Goal: Task Accomplishment & Management: Manage account settings

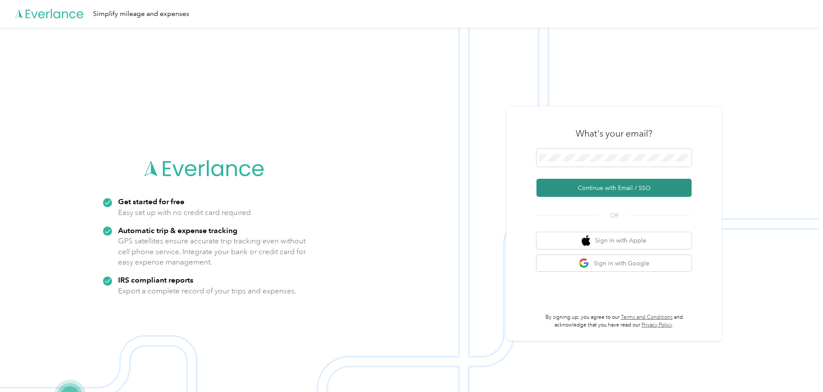
click at [600, 185] on button "Continue with Email / SSO" at bounding box center [613, 188] width 155 height 18
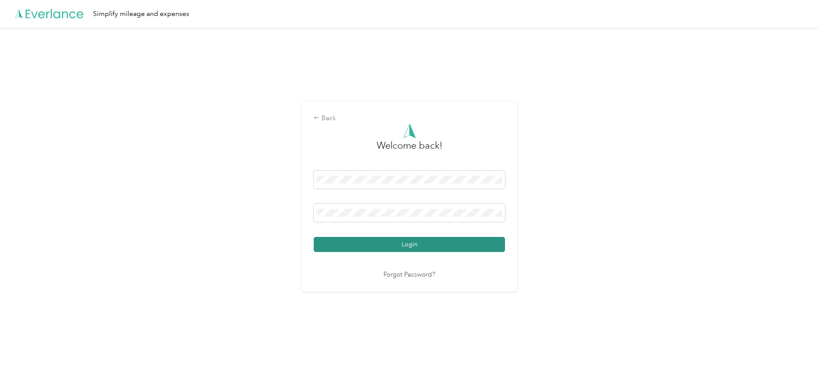
click at [401, 248] on button "Login" at bounding box center [409, 244] width 191 height 15
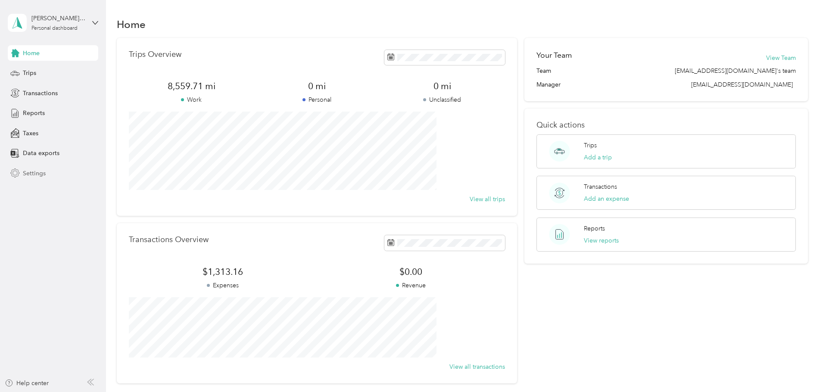
click at [28, 168] on div "Settings" at bounding box center [53, 173] width 90 height 16
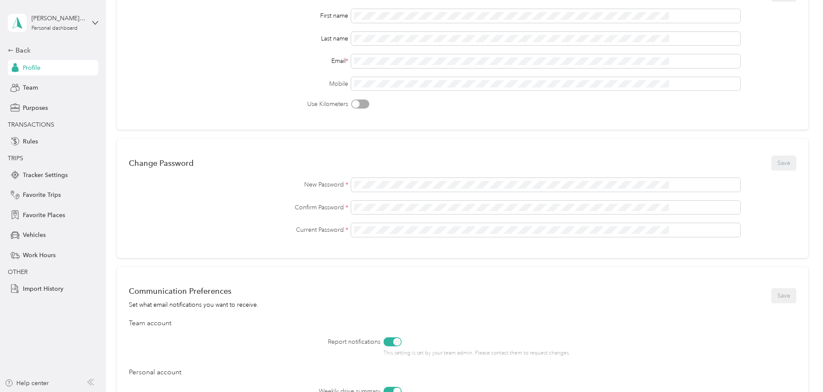
scroll to position [86, 0]
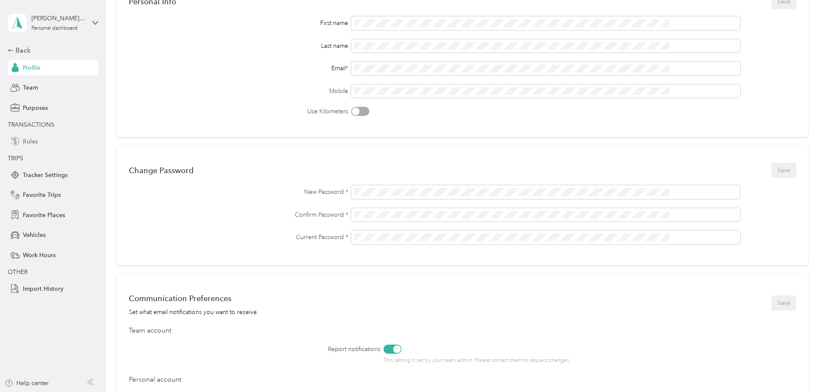
click at [37, 142] on span "Rules" at bounding box center [30, 141] width 15 height 9
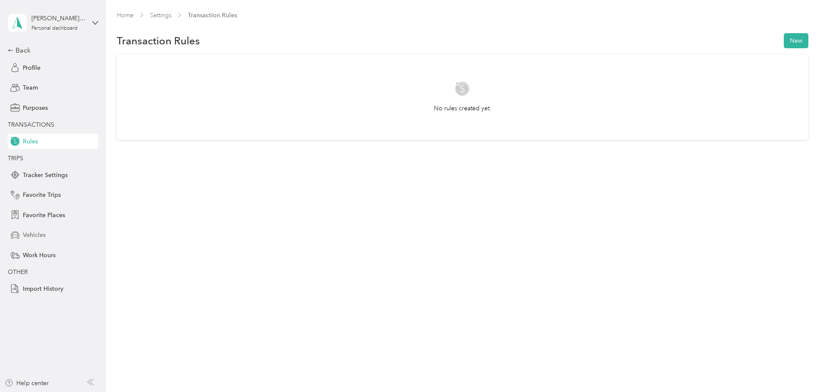
click at [31, 238] on span "Vehicles" at bounding box center [34, 234] width 23 height 9
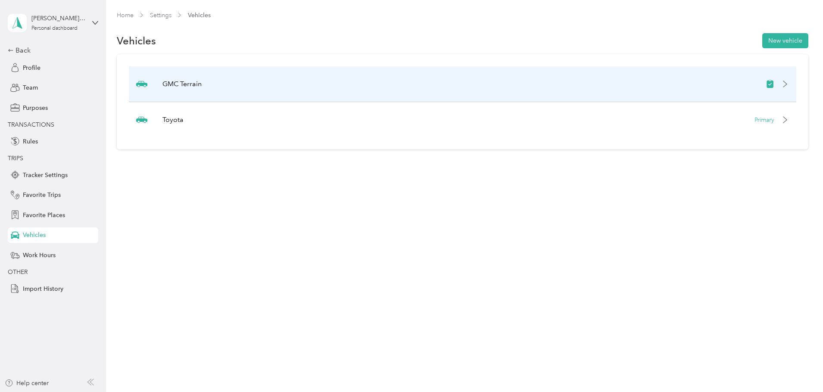
click at [781, 83] on icon at bounding box center [784, 84] width 7 height 7
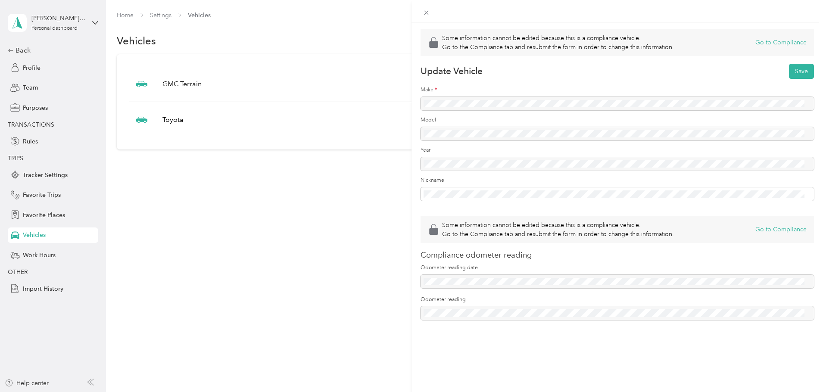
click at [256, 199] on div "Some information cannot be edited because this is a compliance vehicle. Go to t…" at bounding box center [411, 196] width 823 height 392
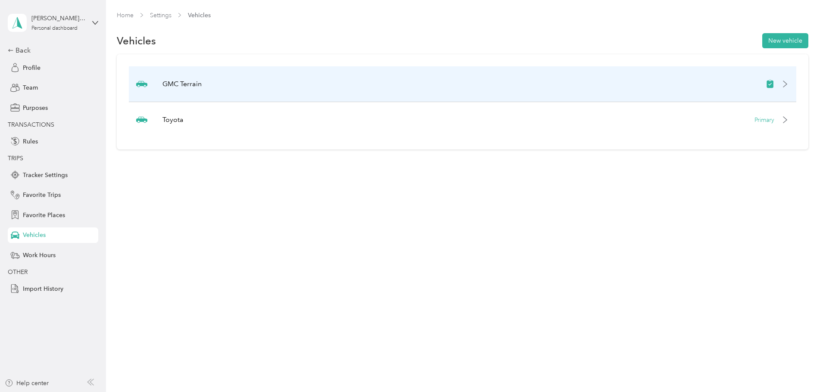
click at [221, 92] on div "GMC Terrain" at bounding box center [462, 84] width 667 height 36
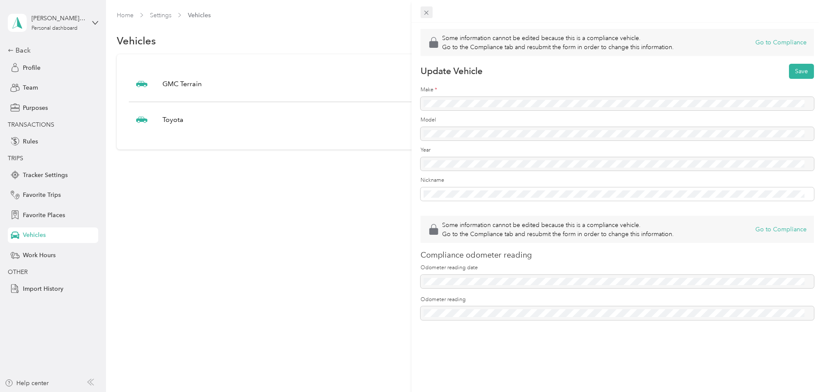
click at [428, 12] on icon at bounding box center [426, 12] width 7 height 7
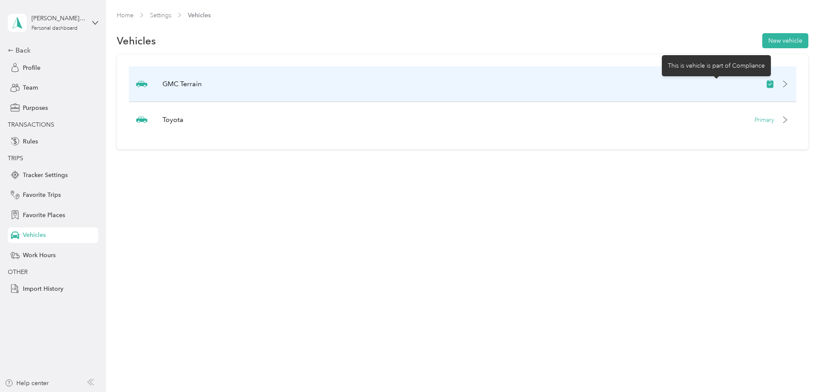
click at [766, 85] on icon at bounding box center [770, 84] width 9 height 9
click at [781, 84] on icon at bounding box center [784, 84] width 7 height 7
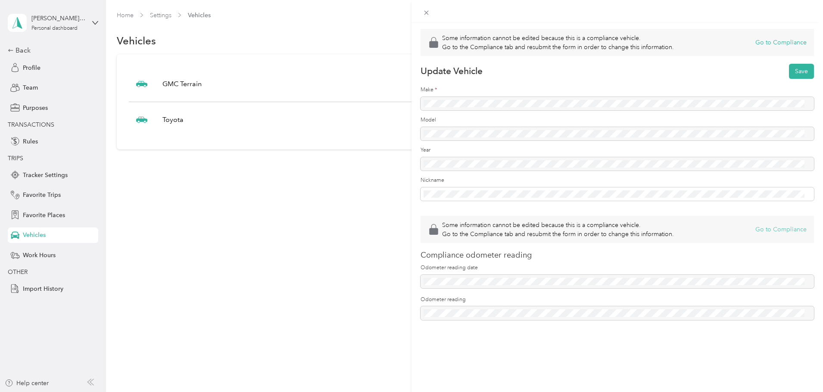
click at [769, 230] on button "Go to Compliance" at bounding box center [780, 229] width 51 height 9
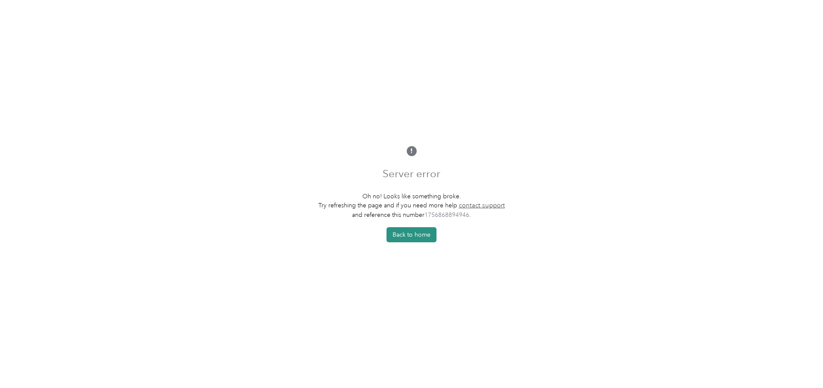
click at [414, 237] on button "Back to home" at bounding box center [411, 234] width 50 height 15
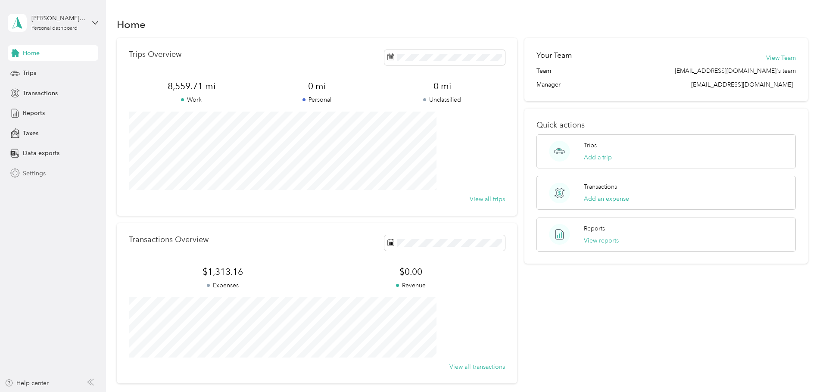
click at [32, 170] on span "Settings" at bounding box center [34, 173] width 23 height 9
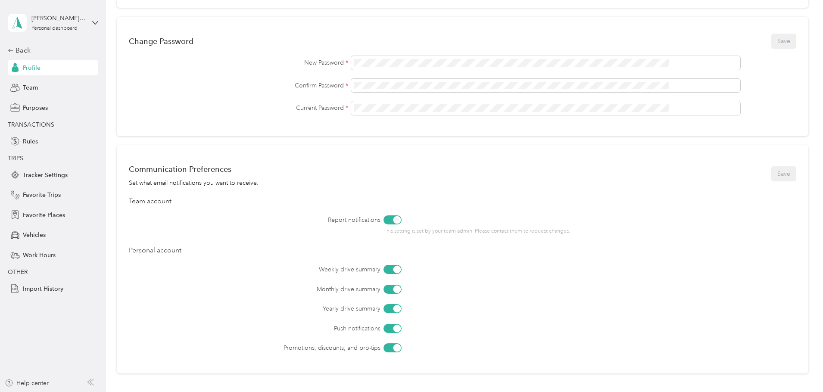
scroll to position [43, 0]
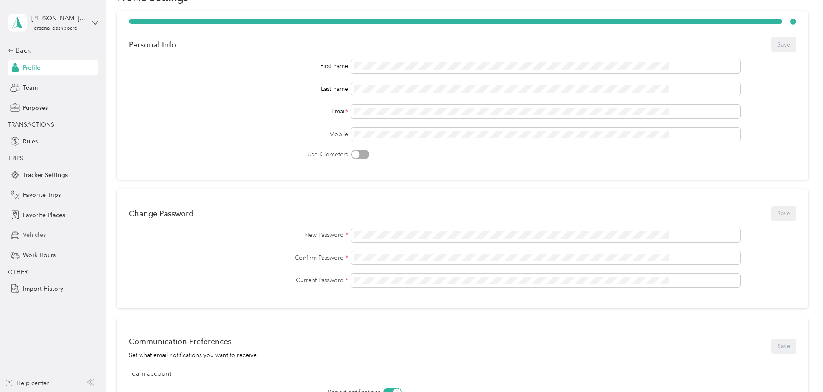
click at [30, 234] on span "Vehicles" at bounding box center [34, 234] width 23 height 9
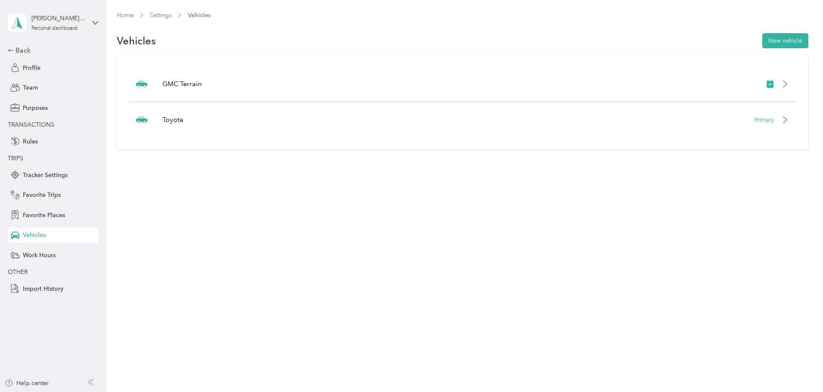
drag, startPoint x: 716, startPoint y: 86, endPoint x: 366, endPoint y: 300, distance: 410.7
click at [366, 300] on div "Home Settings Vehicles Vehicles New vehicle GMC Terrain Toyota Primary" at bounding box center [462, 196] width 713 height 392
click at [41, 66] on div "Profile" at bounding box center [53, 68] width 90 height 16
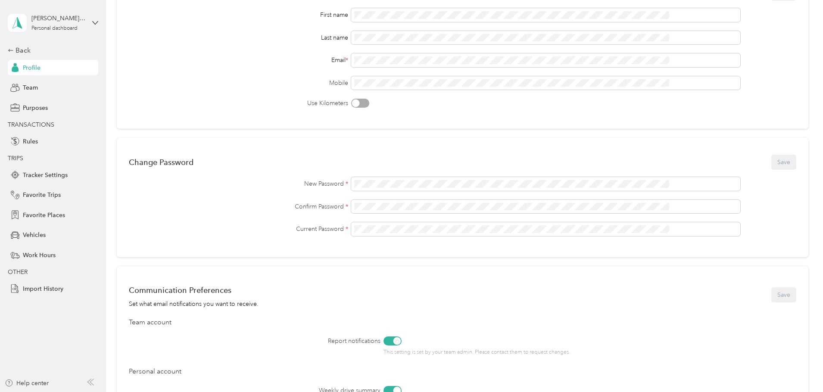
scroll to position [129, 0]
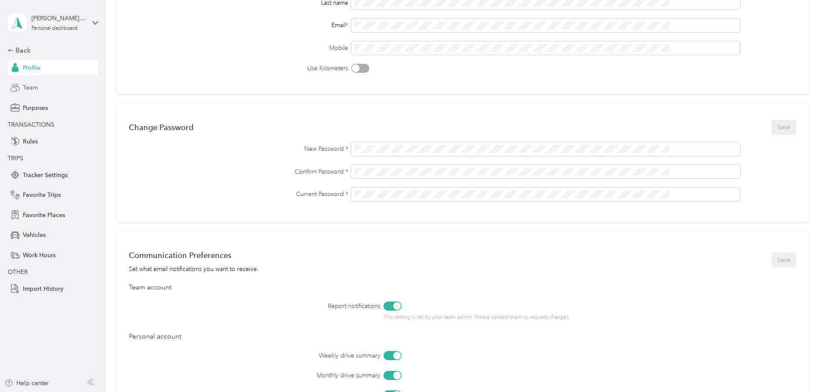
click at [41, 92] on div "Team" at bounding box center [53, 88] width 90 height 16
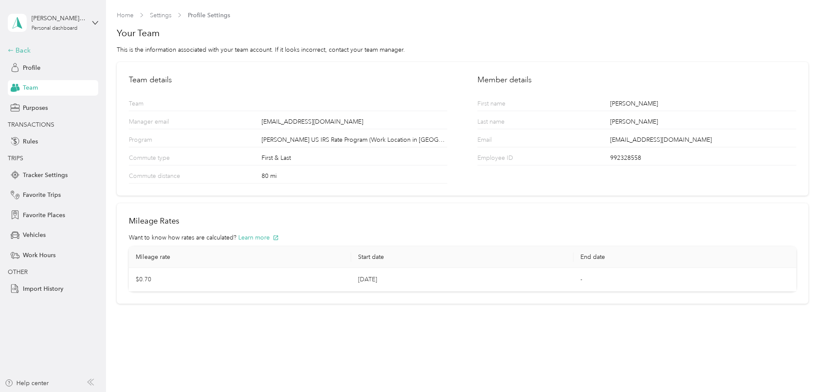
click at [34, 53] on div "Back" at bounding box center [51, 50] width 86 height 10
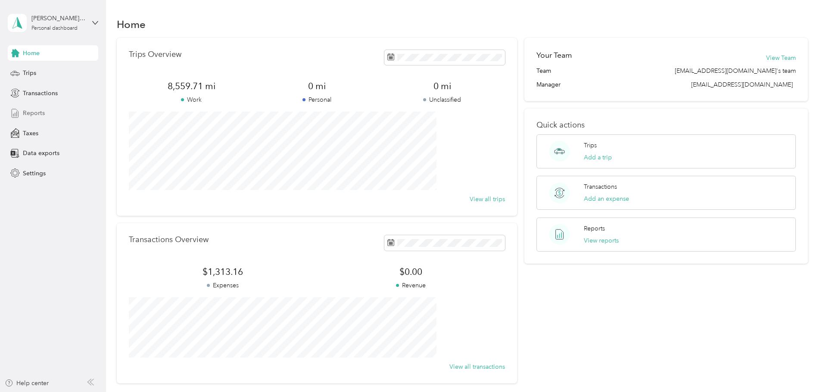
click at [24, 109] on span "Reports" at bounding box center [34, 113] width 22 height 9
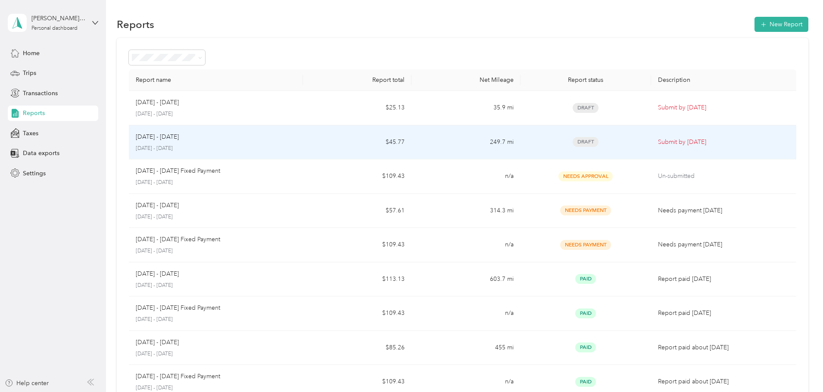
click at [345, 149] on td "$45.77" at bounding box center [357, 142] width 109 height 34
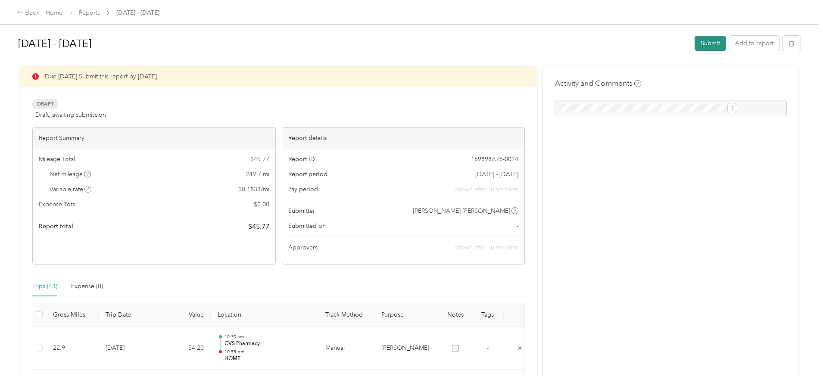
click at [694, 46] on button "Submit" at bounding box center [709, 43] width 31 height 15
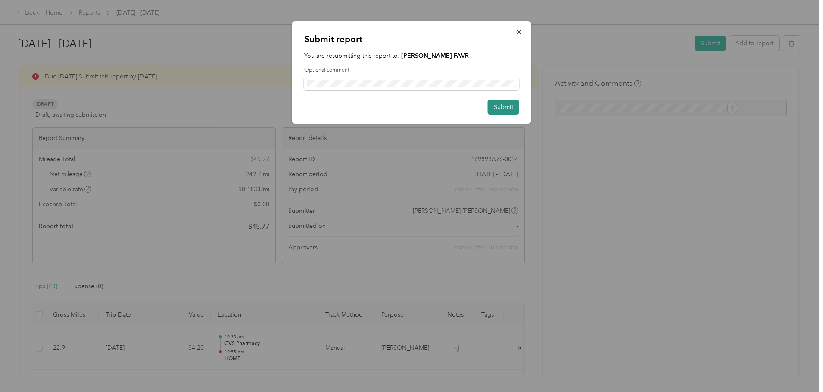
click at [503, 106] on button "Submit" at bounding box center [503, 107] width 31 height 15
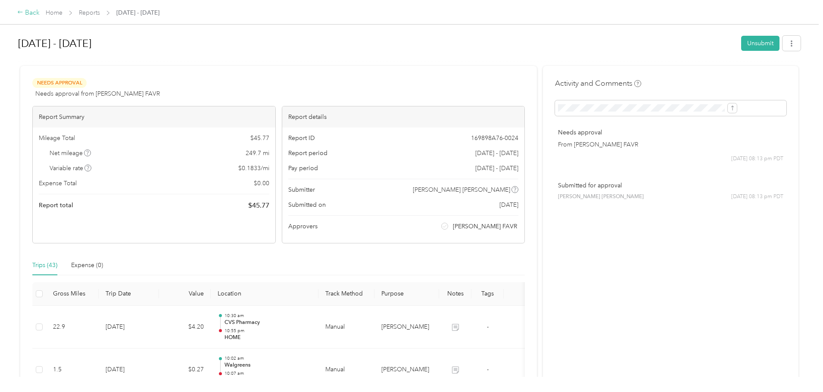
click at [40, 13] on div "Back" at bounding box center [28, 13] width 22 height 10
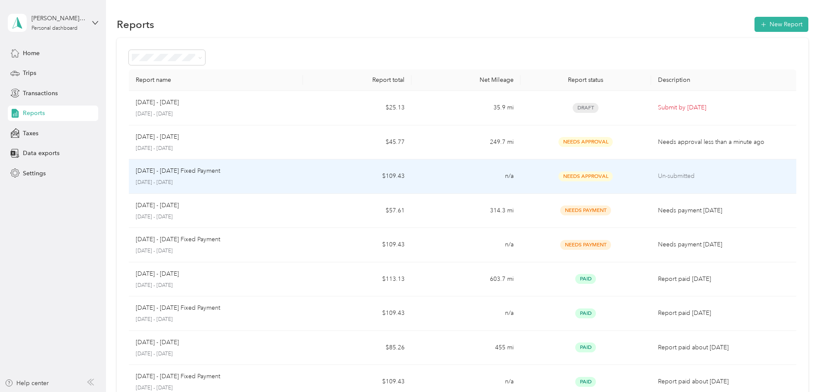
click at [296, 176] on div "[DATE] - [DATE] Fixed Payment [DATE] - [DATE]" at bounding box center [216, 176] width 160 height 20
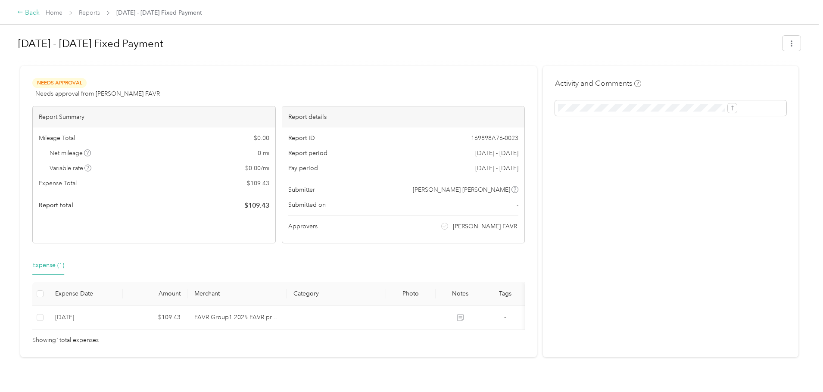
click at [40, 12] on div "Back" at bounding box center [28, 13] width 22 height 10
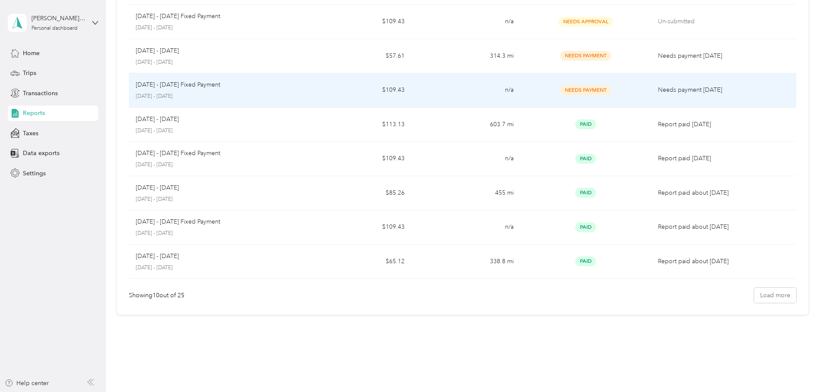
scroll to position [167, 0]
